Goal: Task Accomplishment & Management: Use online tool/utility

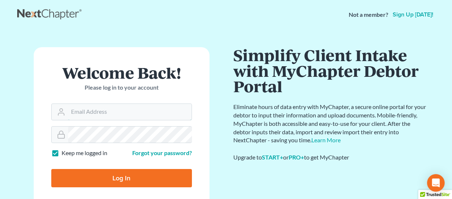
type input "svanhecke@atlasfirm.com"
click at [156, 175] on input "Log In" at bounding box center [121, 178] width 141 height 18
type input "Thinking..."
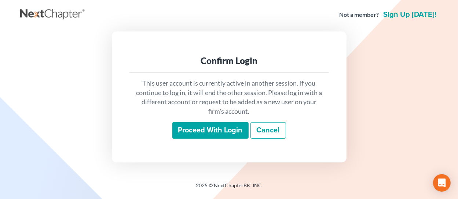
click at [222, 131] on input "Proceed with login" at bounding box center [210, 130] width 76 height 17
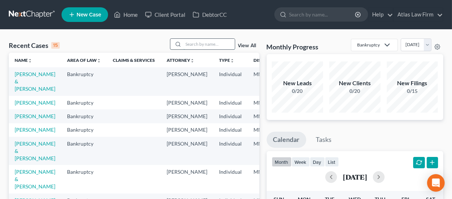
click at [190, 39] on input "search" at bounding box center [209, 44] width 51 height 11
type input "farley"
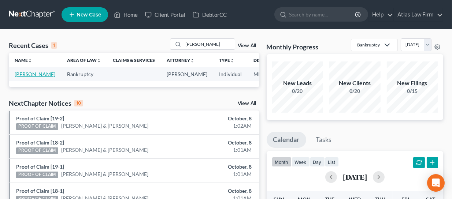
click at [18, 72] on link "Farley, Carmen" at bounding box center [35, 74] width 41 height 6
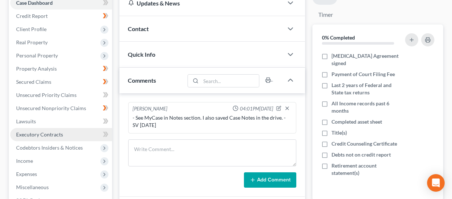
scroll to position [73, 0]
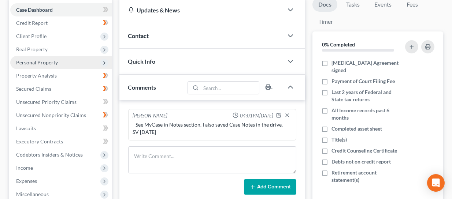
click at [40, 63] on span "Personal Property" at bounding box center [37, 62] width 42 height 6
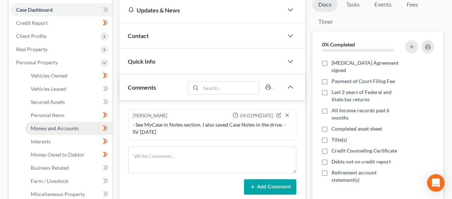
click at [59, 131] on link "Money and Accounts" at bounding box center [68, 128] width 87 height 13
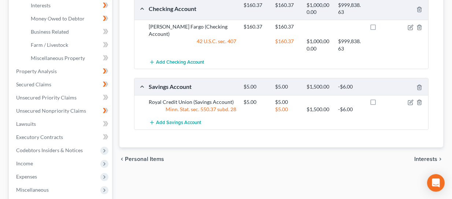
scroll to position [219, 0]
